Goal: Task Accomplishment & Management: Manage account settings

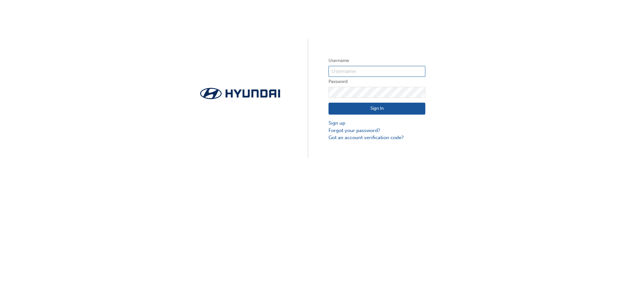
type input "36146"
click at [378, 101] on div "Sign In Sign up Forgot your password? Got an account verification code?" at bounding box center [376, 120] width 97 height 44
click at [375, 110] on button "Sign In" at bounding box center [376, 109] width 97 height 12
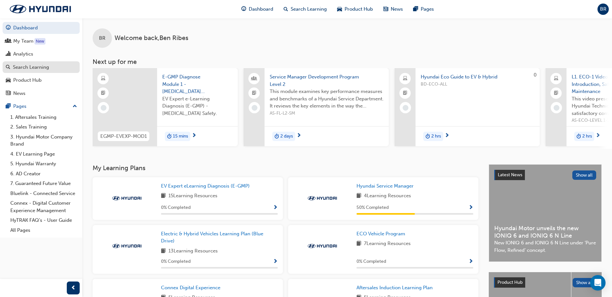
click at [44, 71] on div "Search Learning" at bounding box center [41, 67] width 71 height 8
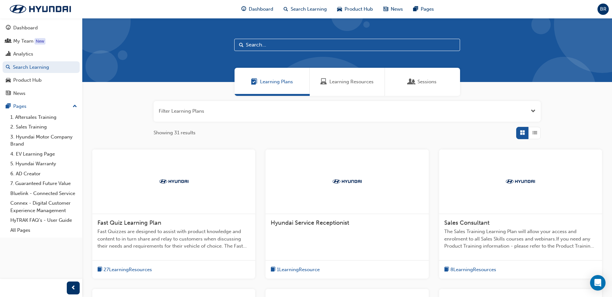
click at [295, 41] on input "text" at bounding box center [347, 45] width 226 height 12
paste input "AS-MSA1-SERVICE"
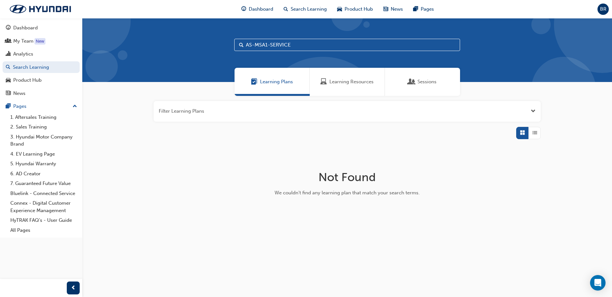
type input "AS-MSA1-SERVICE"
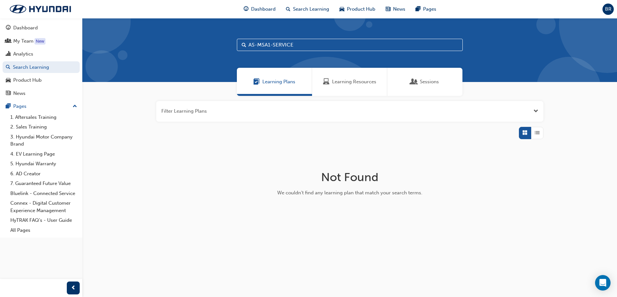
click at [258, 45] on input "AS-MSA1-SERVICE" at bounding box center [350, 45] width 226 height 12
click at [371, 83] on span "Learning Resources" at bounding box center [354, 81] width 44 height 7
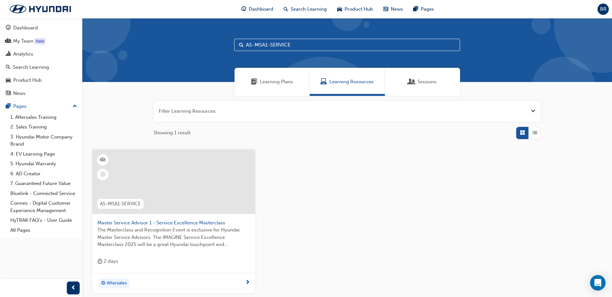
scroll to position [59, 0]
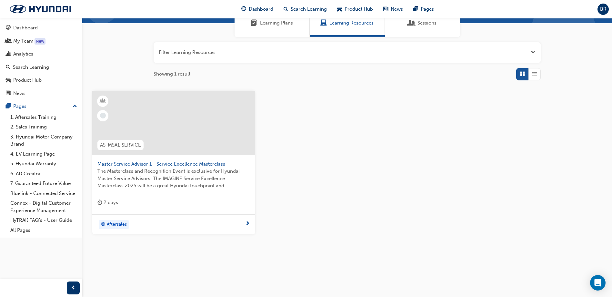
click at [199, 134] on div at bounding box center [173, 123] width 163 height 65
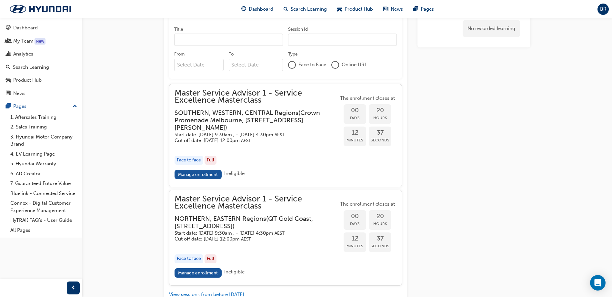
scroll to position [637, 0]
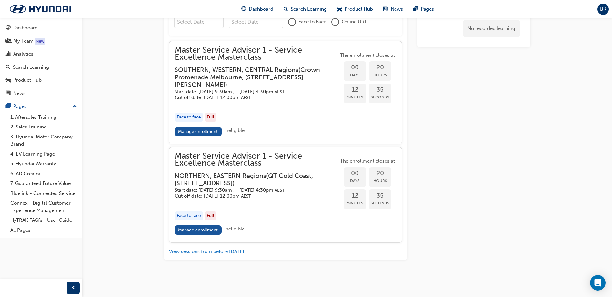
click at [235, 172] on h3 "NORTHERN, EASTERN Regions ( [GEOGRAPHIC_DATA], [STREET_ADDRESS] )" at bounding box center [252, 179] width 154 height 15
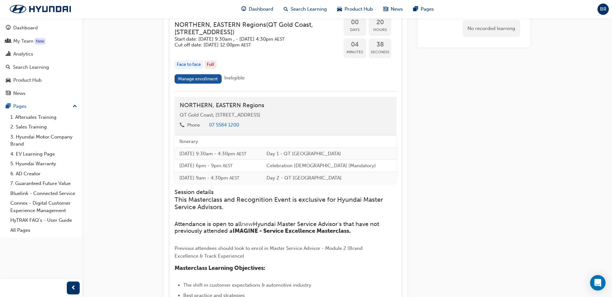
scroll to position [588, 0]
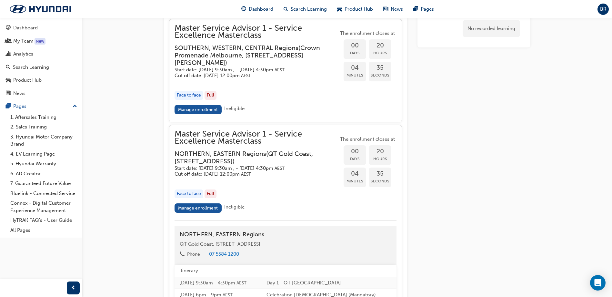
click at [258, 156] on h3 "NORTHERN, EASTERN Regions ( [GEOGRAPHIC_DATA], [STREET_ADDRESS] )" at bounding box center [252, 157] width 154 height 15
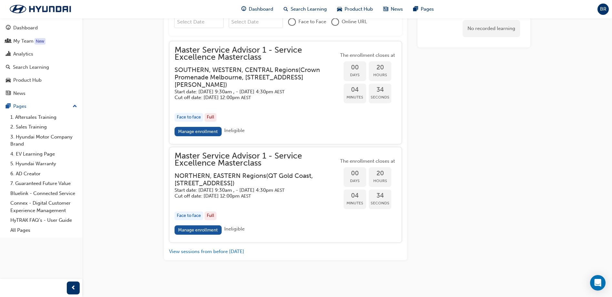
click at [250, 179] on h3 "NORTHERN, EASTERN Regions ( [GEOGRAPHIC_DATA], [STREET_ADDRESS] )" at bounding box center [252, 179] width 154 height 15
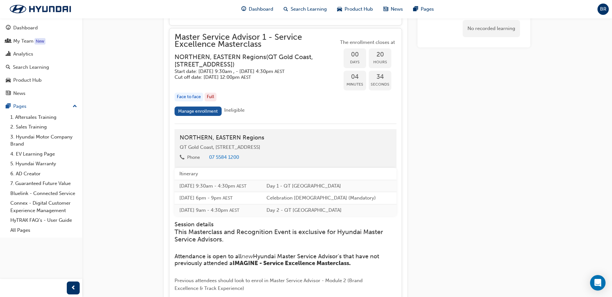
scroll to position [814, 0]
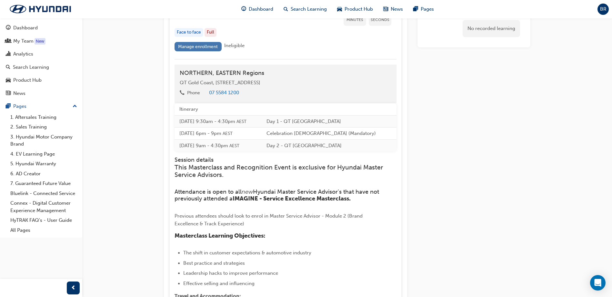
click at [206, 51] on link "Manage enrollment" at bounding box center [198, 46] width 47 height 9
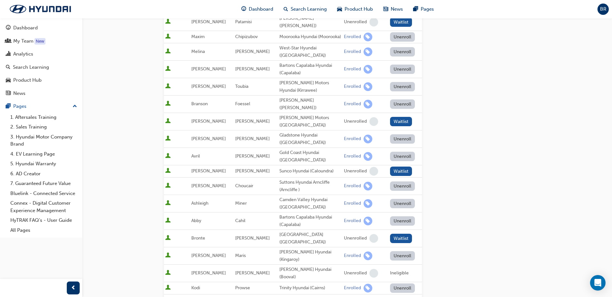
scroll to position [387, 0]
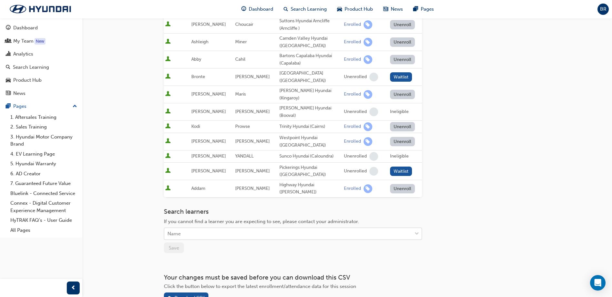
click at [192, 228] on div "Name" at bounding box center [288, 233] width 248 height 11
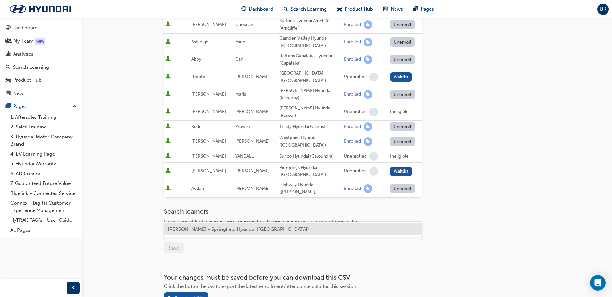
type input "[PERSON_NAME]"
click at [194, 228] on span "[PERSON_NAME] - Springfield Hyundai ([GEOGRAPHIC_DATA])" at bounding box center [238, 229] width 141 height 6
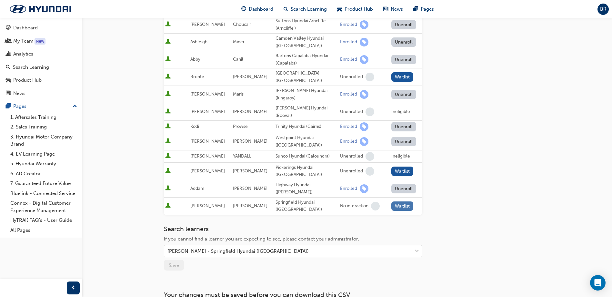
click at [400, 201] on button "Waitlist" at bounding box center [402, 205] width 22 height 9
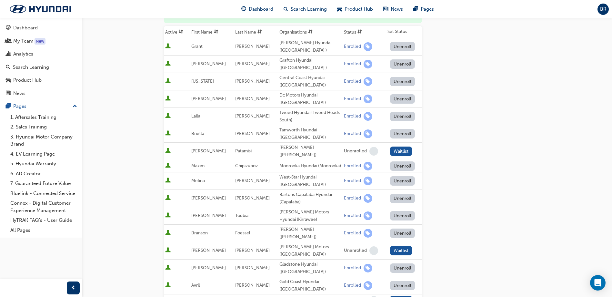
scroll to position [0, 0]
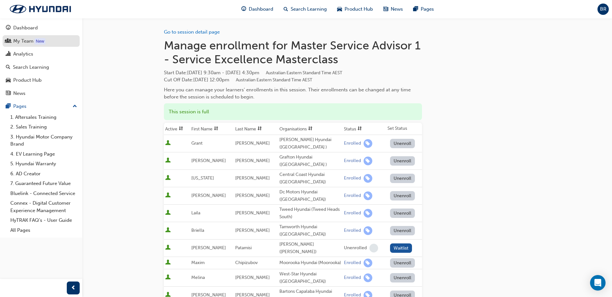
click at [27, 40] on div "My Team" at bounding box center [23, 40] width 20 height 7
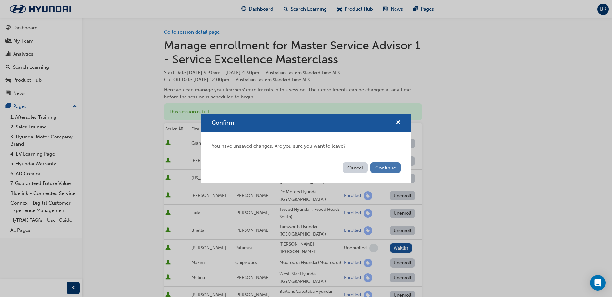
click at [377, 165] on button "Continue" at bounding box center [385, 167] width 30 height 11
